Goal: Understand process/instructions: Learn how to perform a task or action

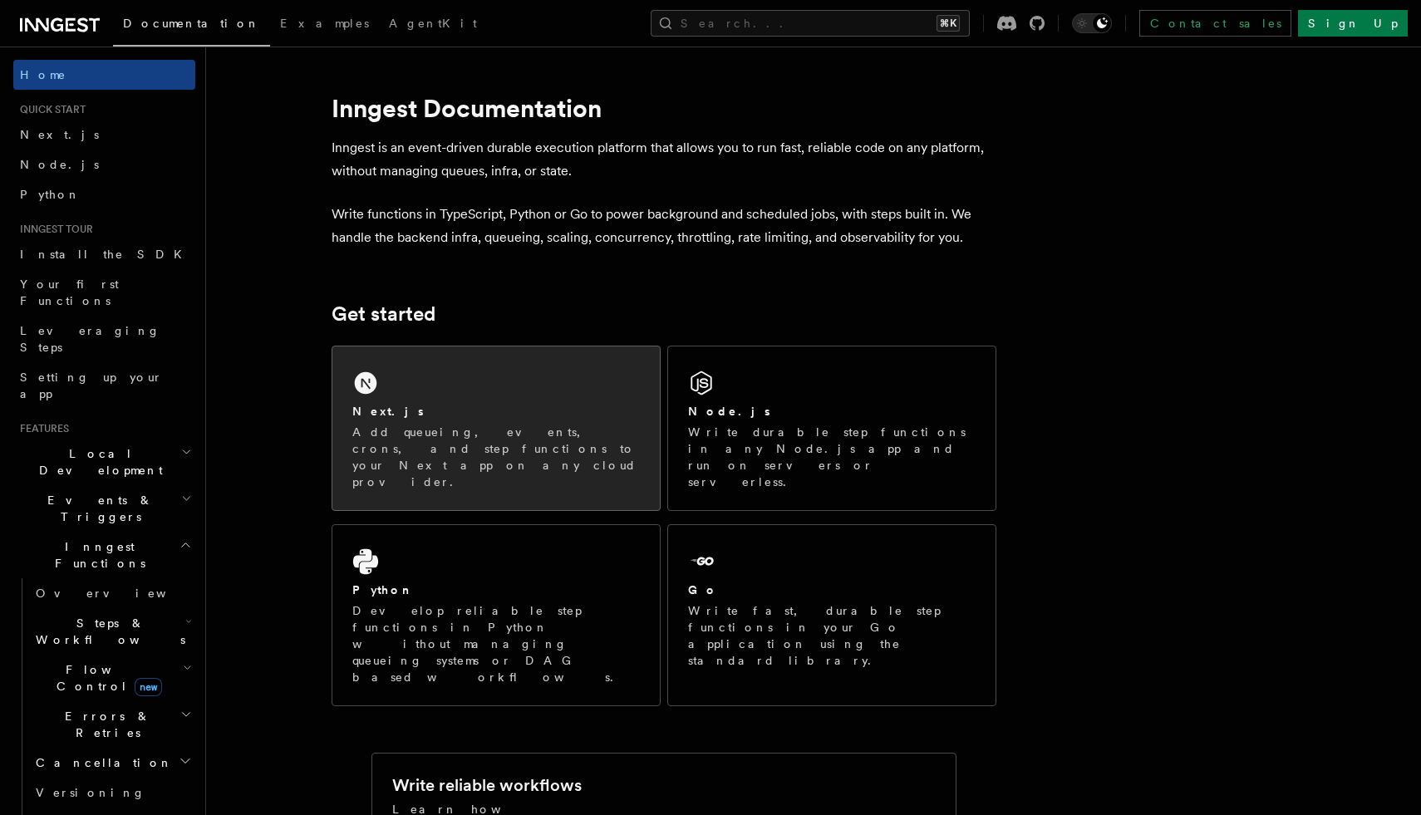
click at [399, 357] on div "Next.js Add queueing, events, crons, and step functions to your Next app on any…" at bounding box center [495, 429] width 327 height 164
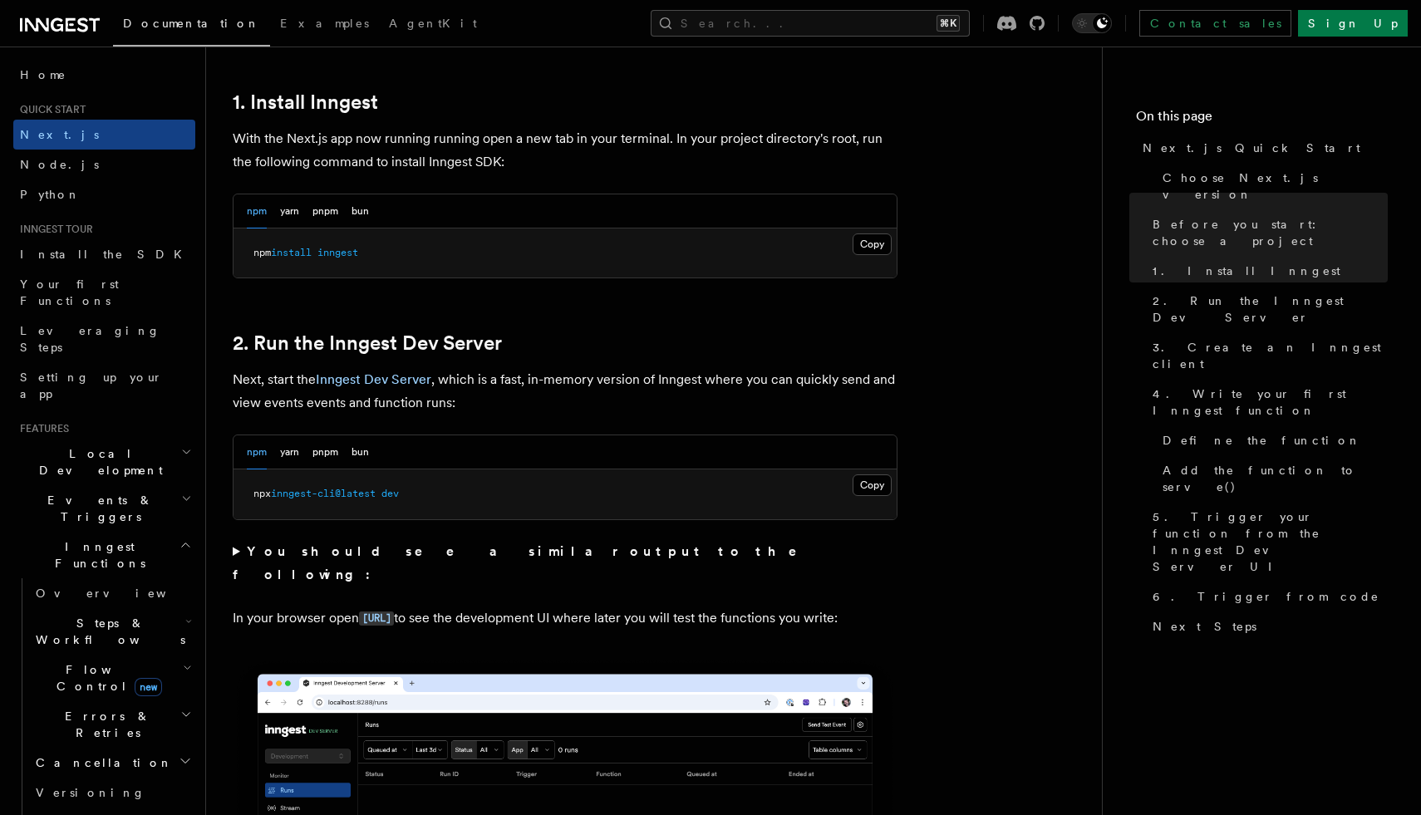
scroll to position [904, 0]
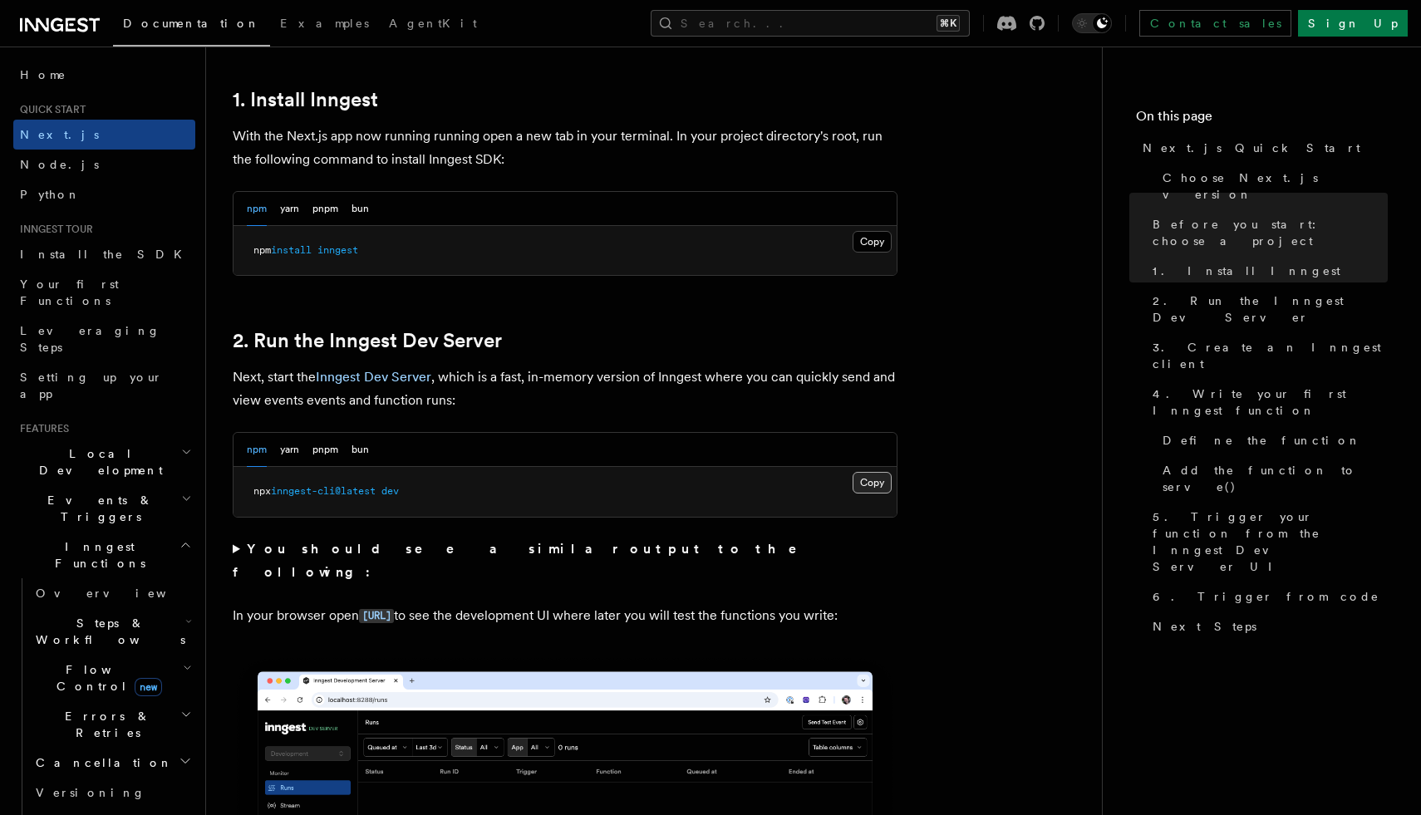
click at [869, 485] on button "Copy Copied" at bounding box center [872, 483] width 39 height 22
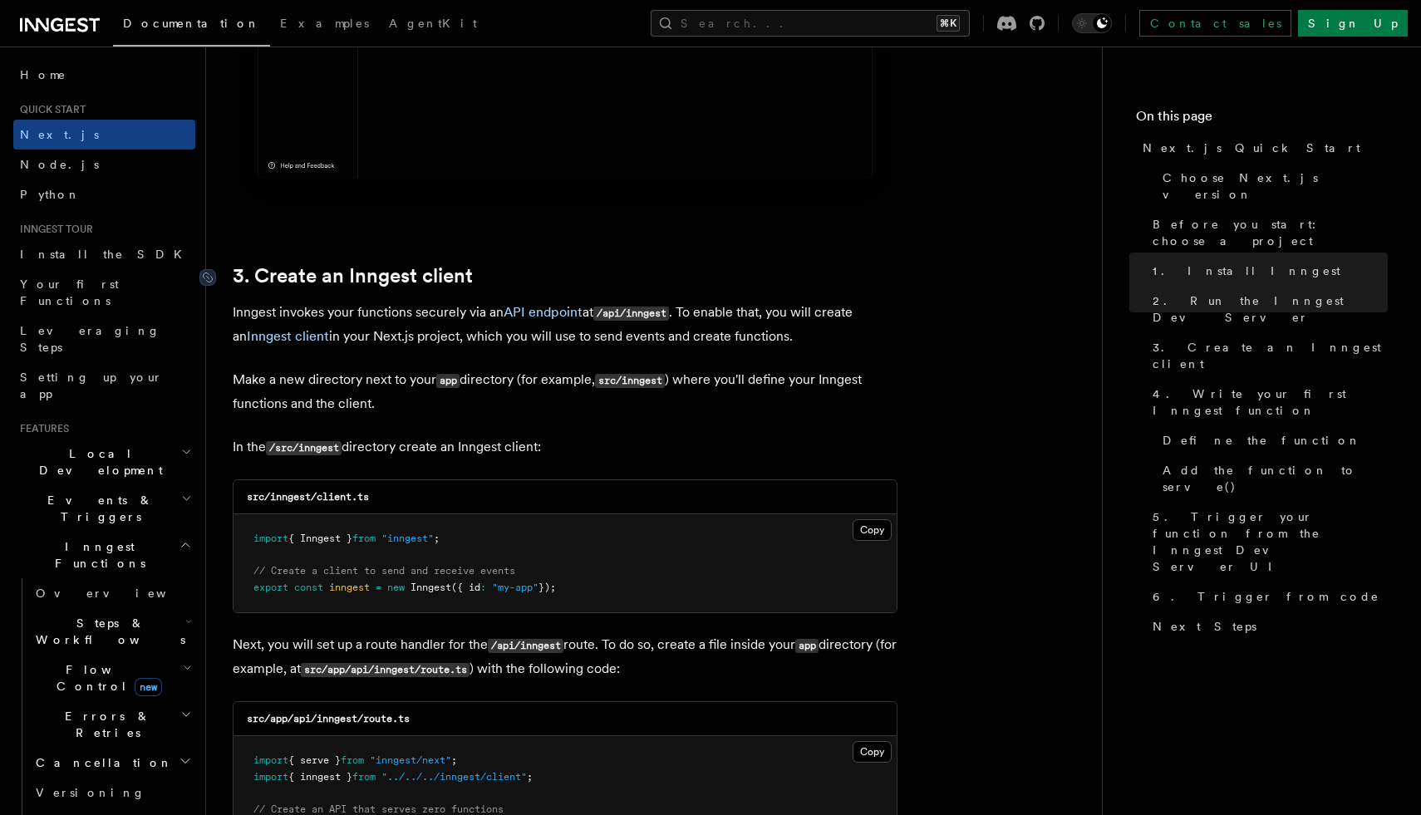
scroll to position [1784, 0]
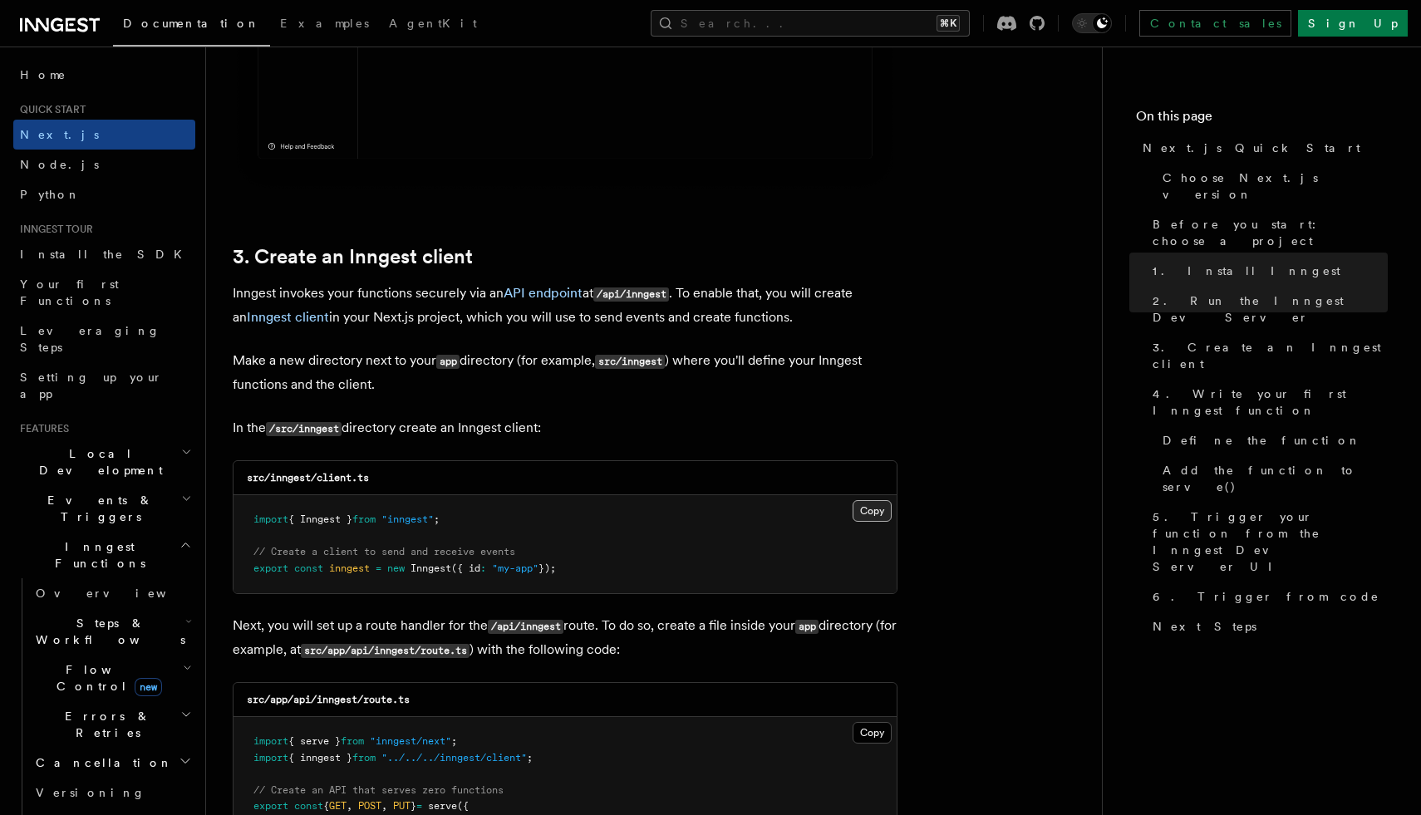
click at [874, 519] on button "Copy Copied" at bounding box center [872, 511] width 39 height 22
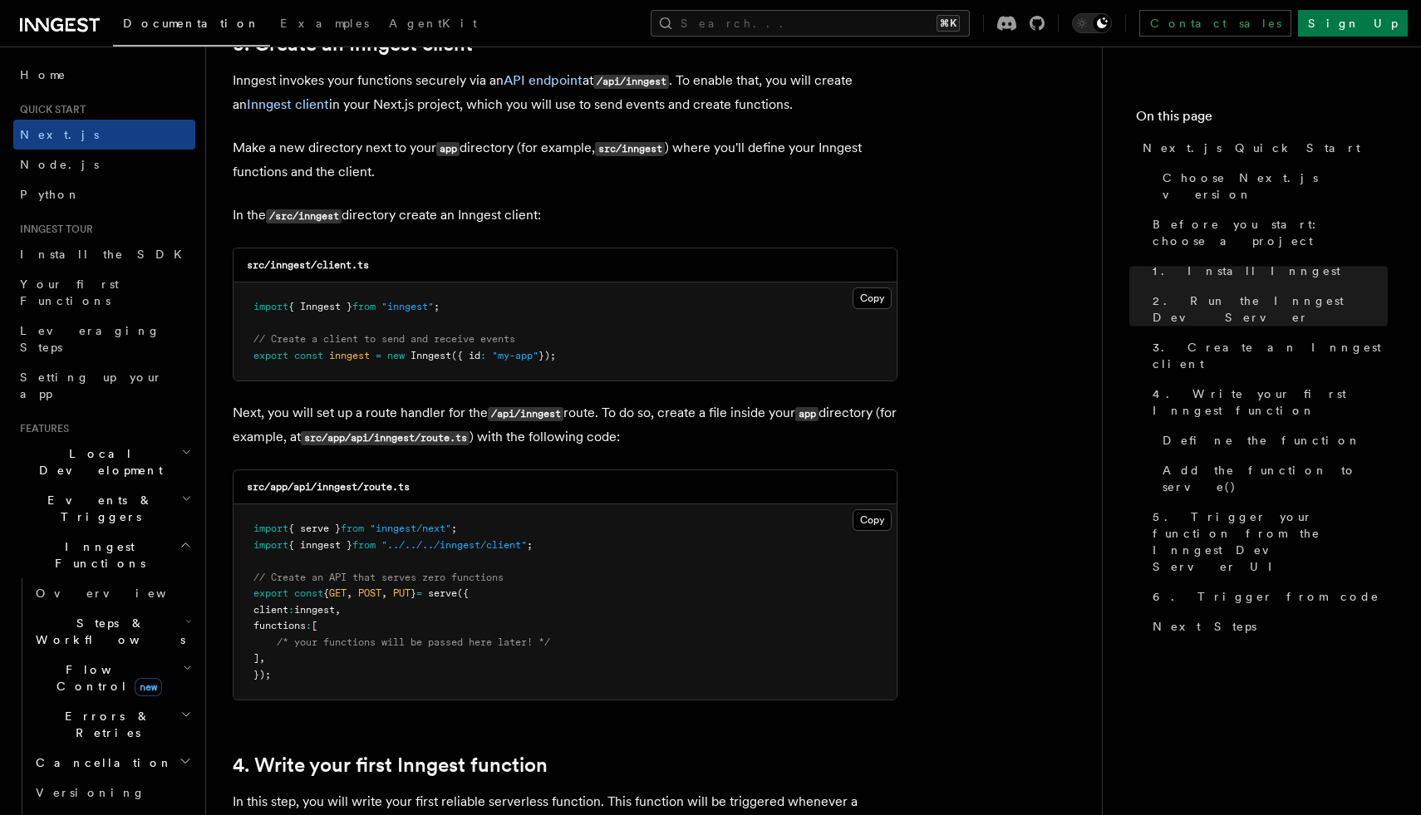
scroll to position [2030, 0]
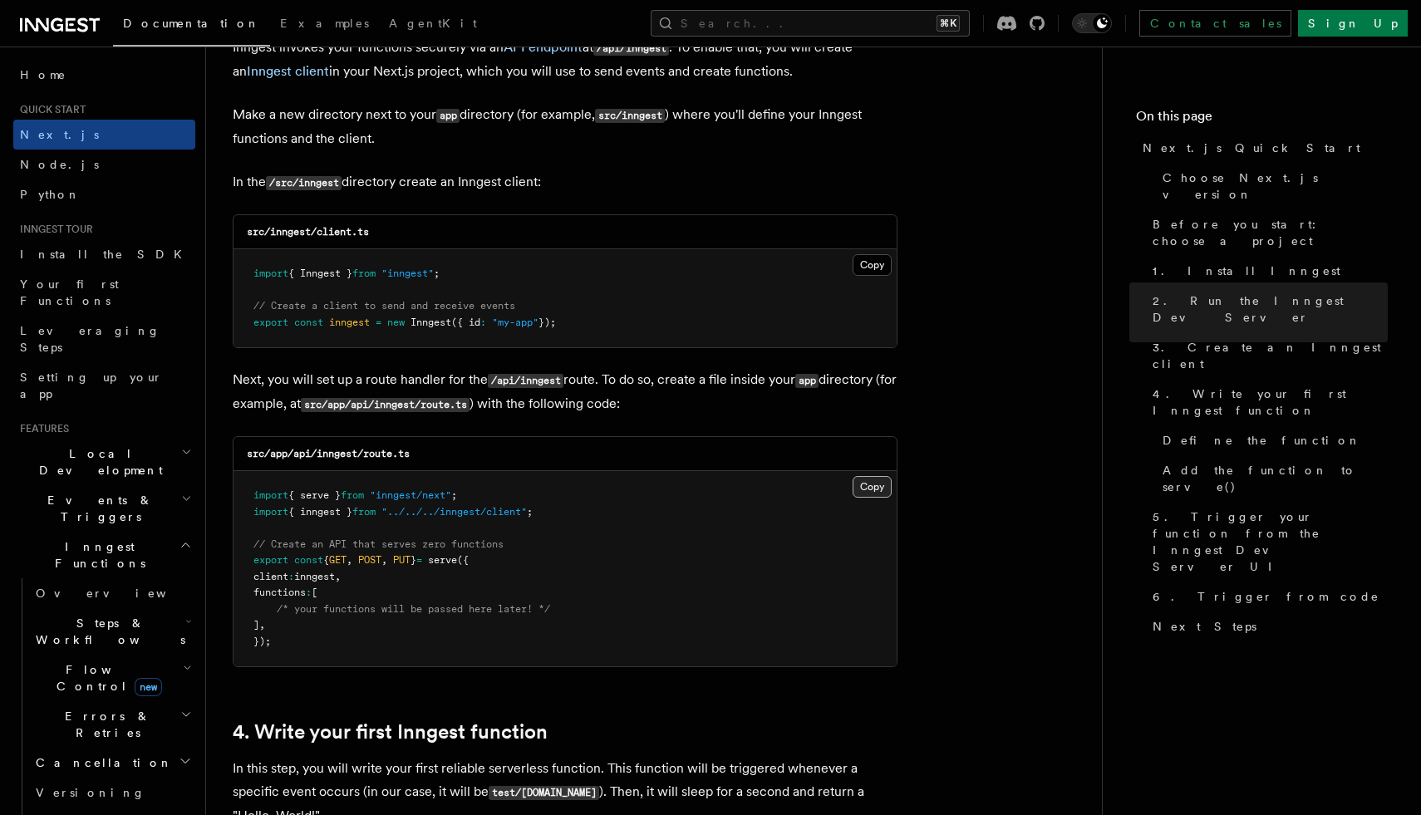
click at [865, 491] on button "Copy Copied" at bounding box center [872, 487] width 39 height 22
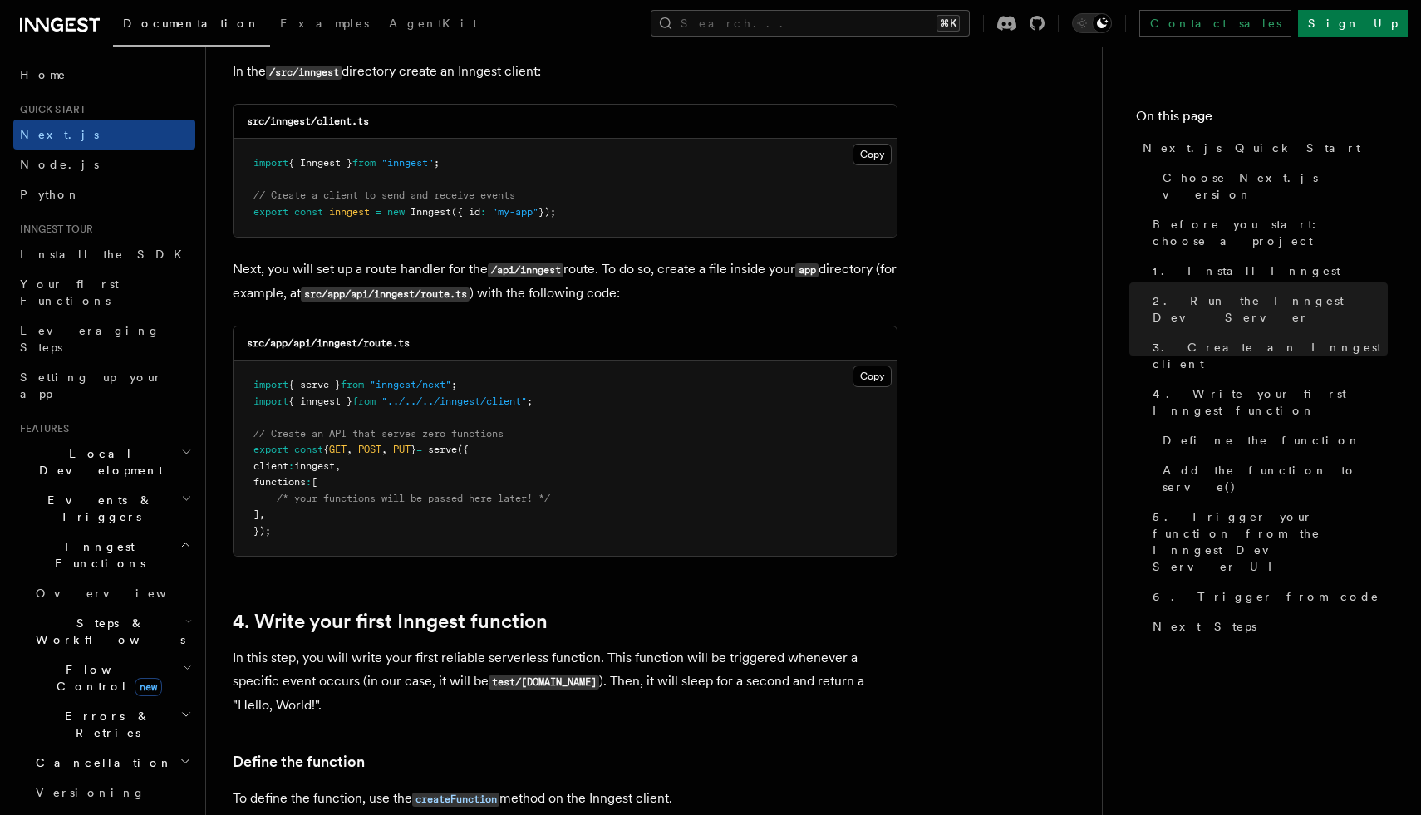
scroll to position [2168, 0]
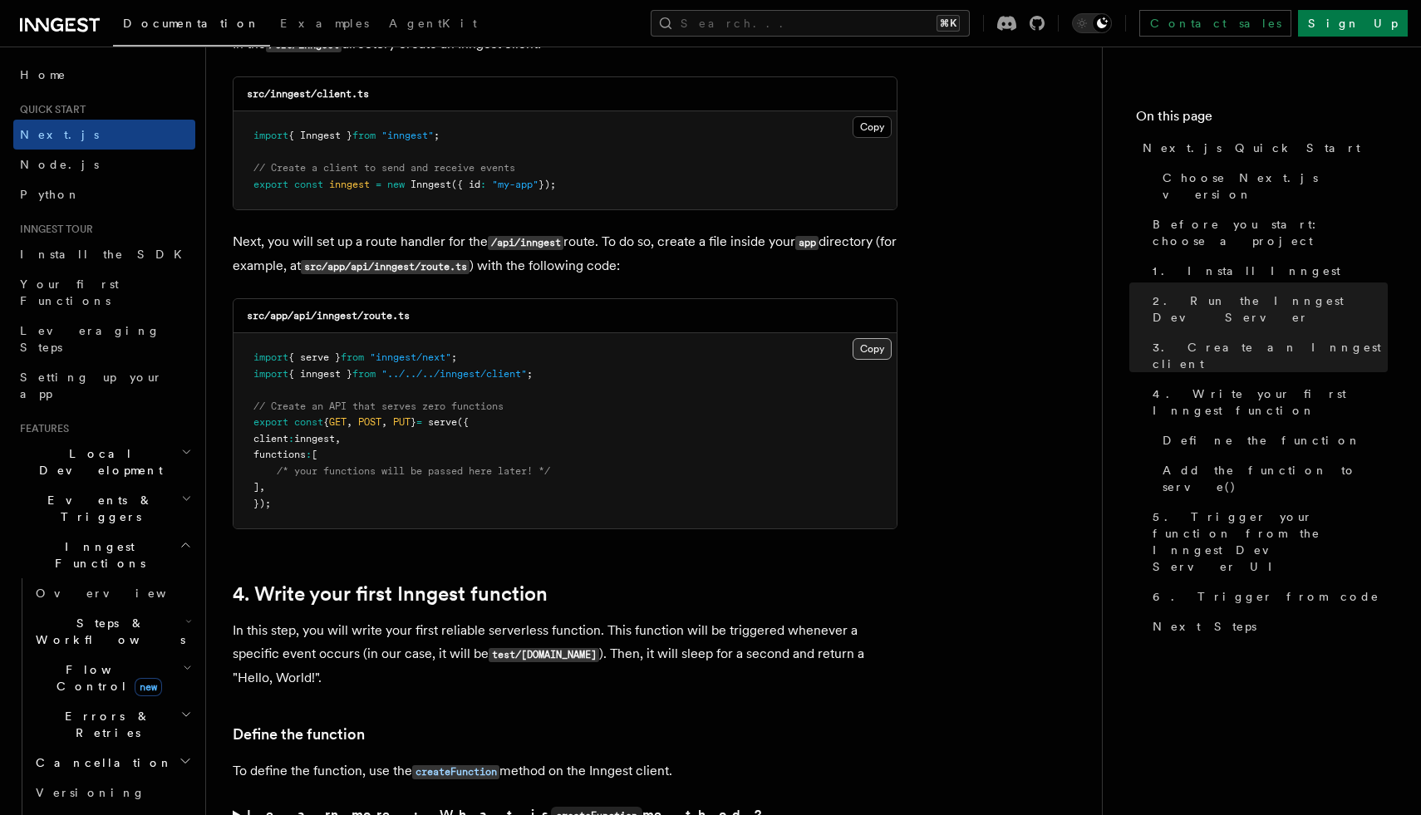
click at [864, 354] on button "Copy Copied" at bounding box center [872, 349] width 39 height 22
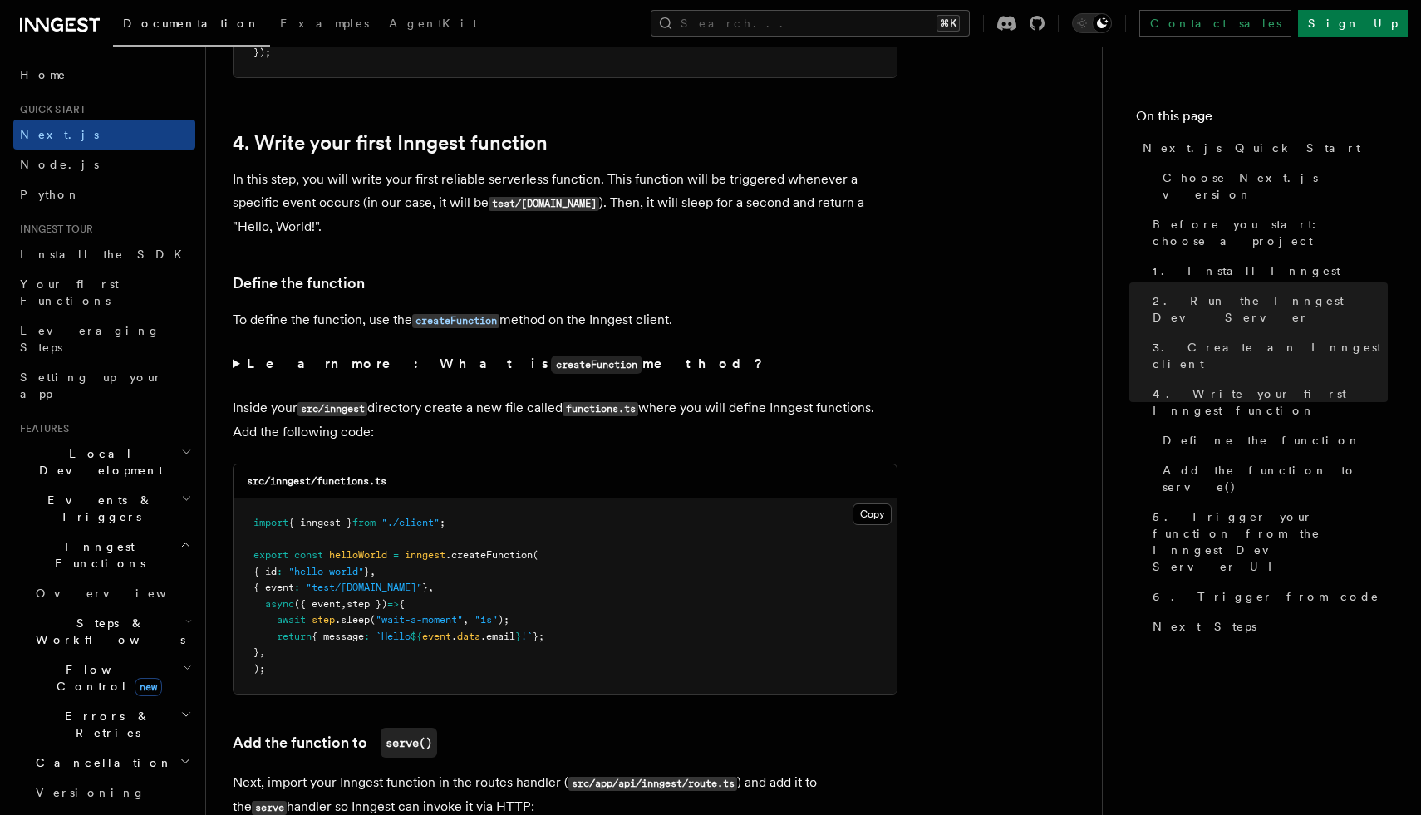
scroll to position [2651, 0]
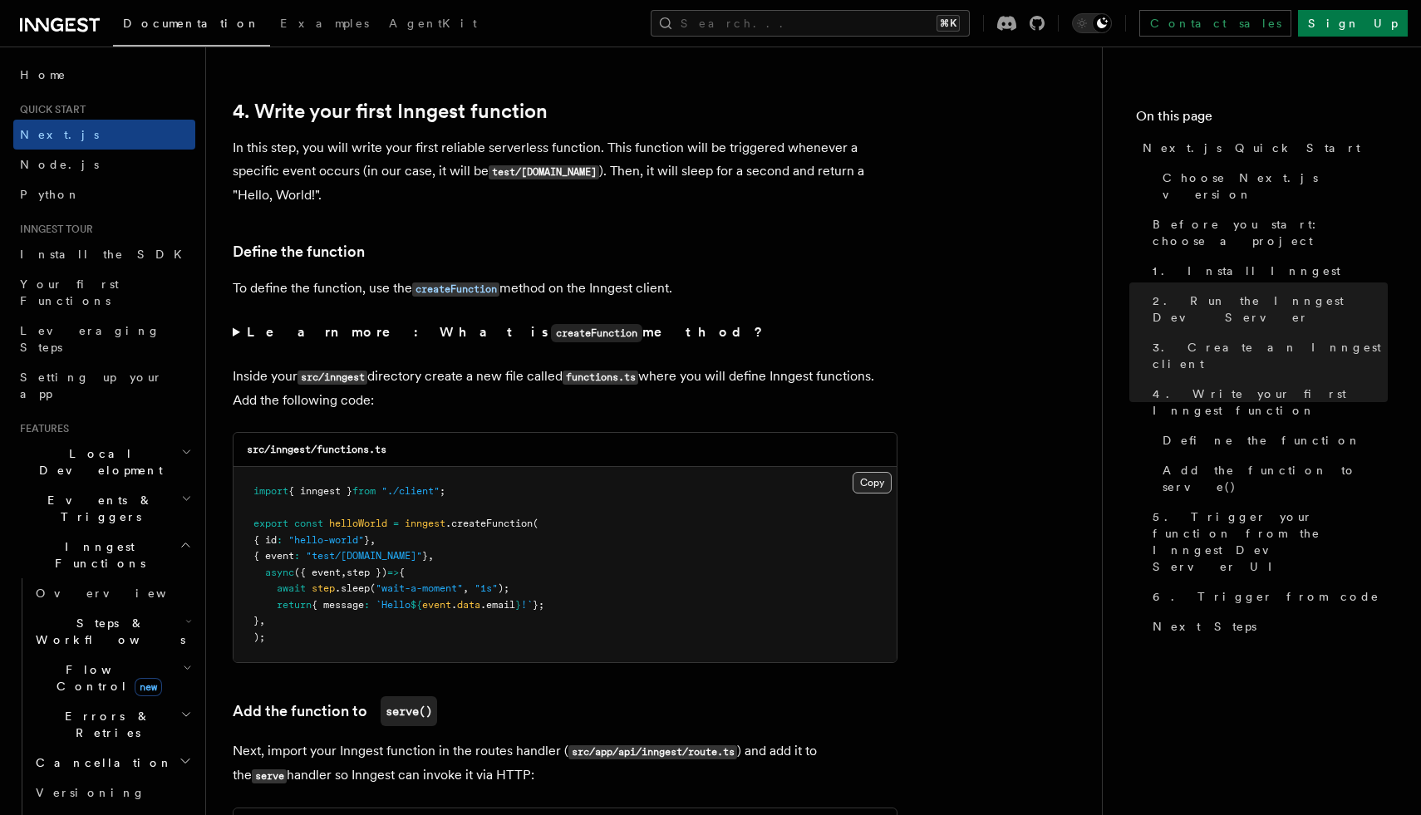
click at [871, 486] on button "Copy Copied" at bounding box center [872, 483] width 39 height 22
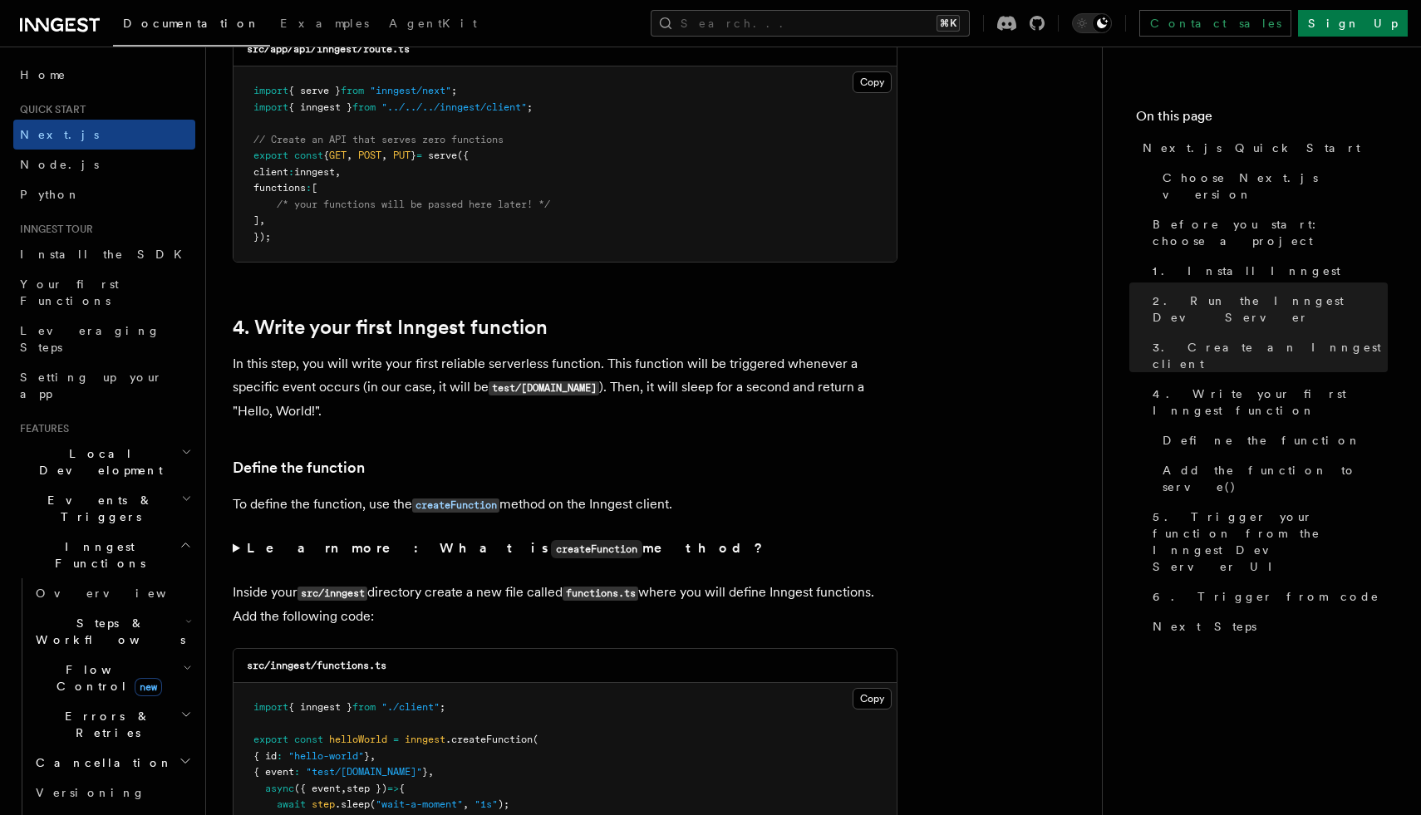
scroll to position [2443, 0]
